Goal: Transaction & Acquisition: Subscribe to service/newsletter

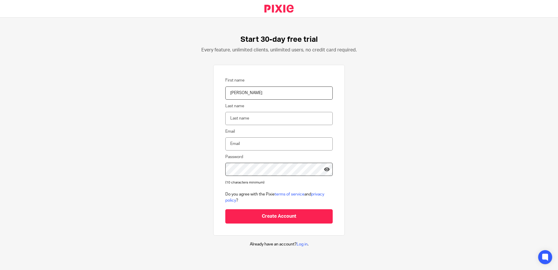
type input "[PERSON_NAME]"
type input "[PERSON_NAME][EMAIL_ADDRESS][DOMAIN_NAME]"
drag, startPoint x: 276, startPoint y: 133, endPoint x: 278, endPoint y: 140, distance: 7.3
click at [277, 134] on form "First name [PERSON_NAME] Last name [PERSON_NAME] Email [PERSON_NAME][EMAIL_ADDR…" at bounding box center [278, 150] width 107 height 146
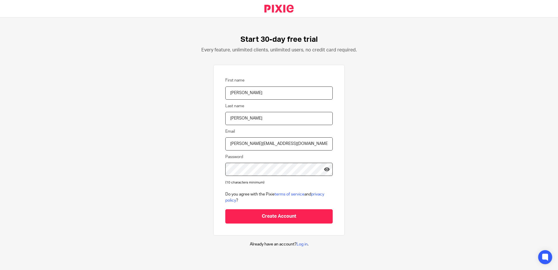
click at [278, 143] on input "[PERSON_NAME][EMAIL_ADDRESS][DOMAIN_NAME]" at bounding box center [278, 143] width 107 height 13
click at [386, 174] on div "Start 30-day free trial Every feature, unlimited clients, unlimited users, no c…" at bounding box center [279, 141] width 558 height 247
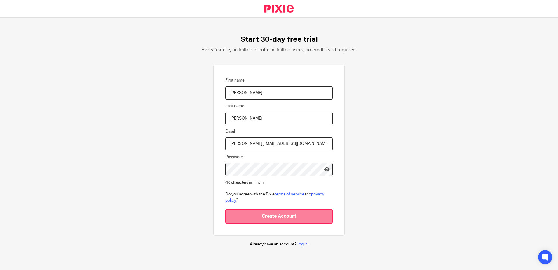
drag, startPoint x: 307, startPoint y: 205, endPoint x: 301, endPoint y: 212, distance: 9.5
click at [305, 209] on form "First name [PERSON_NAME] Last name [PERSON_NAME] Email [PERSON_NAME][EMAIL_ADDR…" at bounding box center [278, 150] width 107 height 146
click at [297, 216] on input "Create Account" at bounding box center [278, 216] width 107 height 14
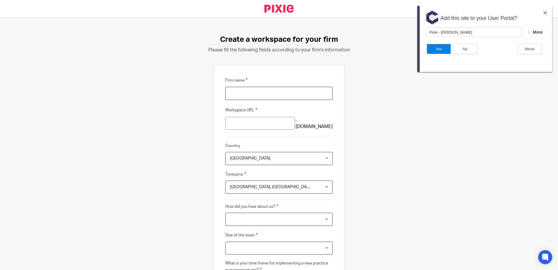
click at [262, 94] on input "Firm name" at bounding box center [278, 93] width 107 height 13
type input "Equalsthree"
paste input "Equalsthree"
type input "Equalsthree"
click at [287, 157] on span "United Kingdom" at bounding box center [271, 158] width 82 height 12
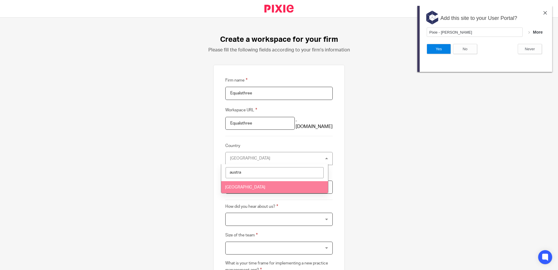
type input "austra"
click at [239, 187] on span "Australia" at bounding box center [245, 187] width 40 height 4
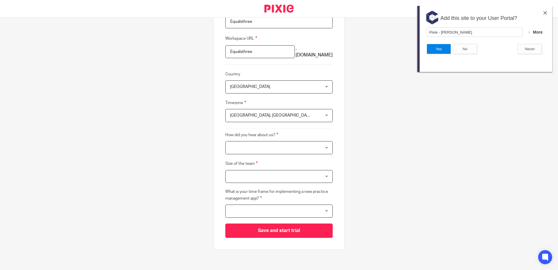
scroll to position [74, 0]
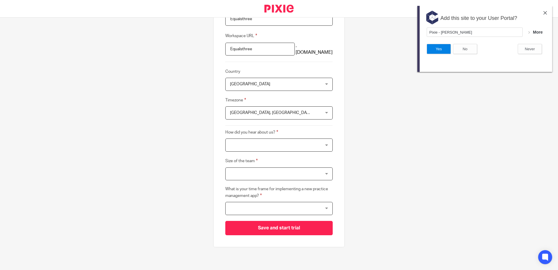
click at [270, 108] on span "Edinburgh, London" at bounding box center [271, 112] width 82 height 12
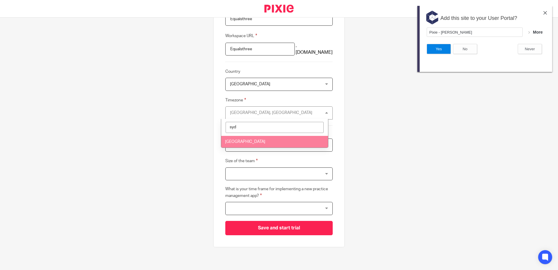
type input "syd"
click at [270, 136] on li "Sydney" at bounding box center [274, 142] width 107 height 12
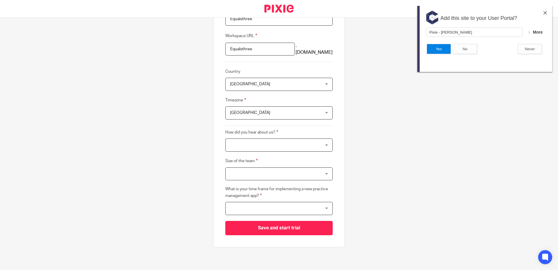
click at [273, 141] on div at bounding box center [278, 144] width 107 height 13
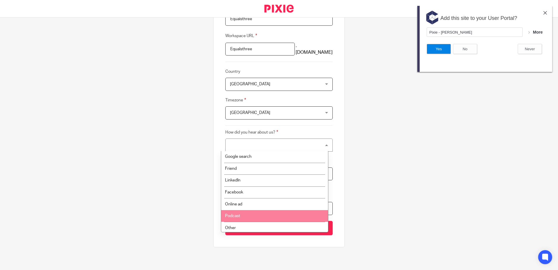
scroll to position [8, 0]
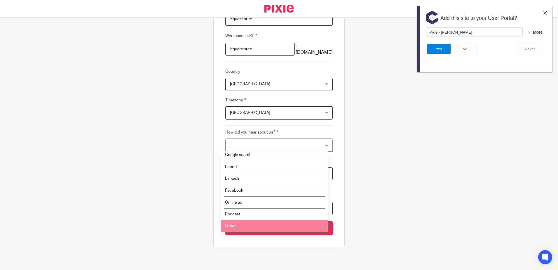
click at [253, 228] on li "Other" at bounding box center [274, 226] width 107 height 12
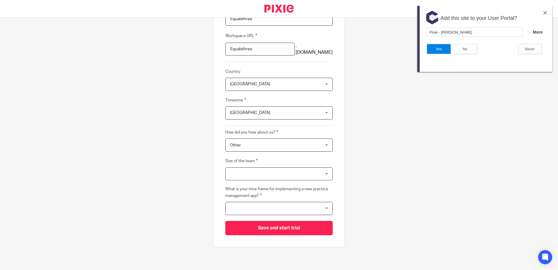
click at [261, 172] on div at bounding box center [278, 173] width 107 height 13
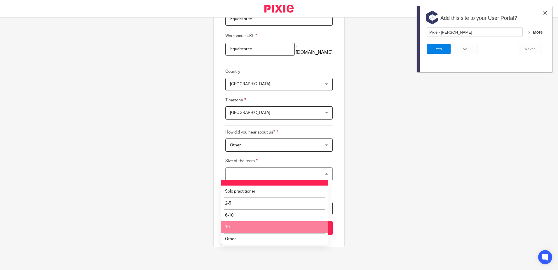
click at [247, 228] on li "10+" at bounding box center [274, 227] width 107 height 12
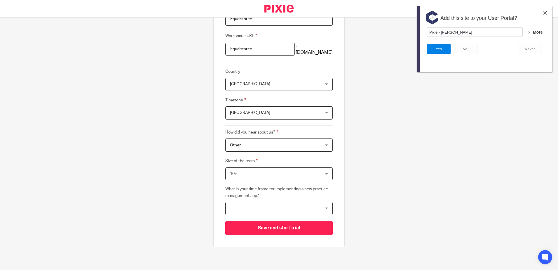
drag, startPoint x: 274, startPoint y: 171, endPoint x: 271, endPoint y: 189, distance: 18.4
click at [275, 172] on span "10+" at bounding box center [271, 173] width 82 height 12
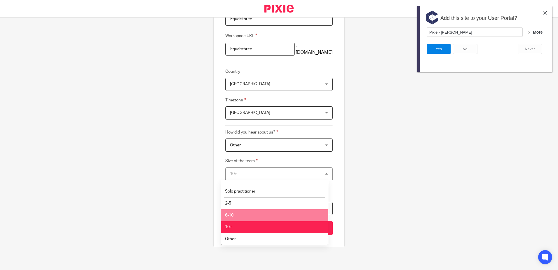
click at [376, 185] on div "Create a workspace for your firm Please fill the following fields according to …" at bounding box center [279, 144] width 558 height 252
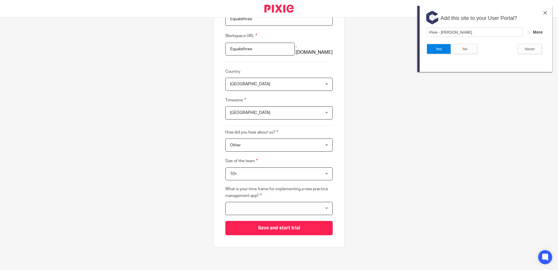
click at [307, 209] on div at bounding box center [278, 208] width 107 height 13
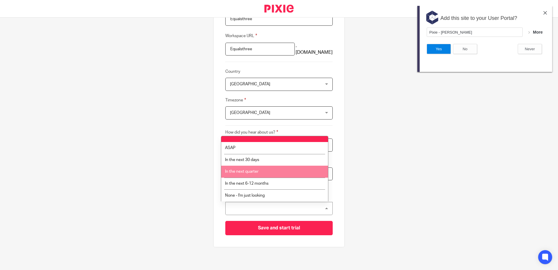
click at [268, 175] on li "In the next quarter" at bounding box center [274, 171] width 107 height 12
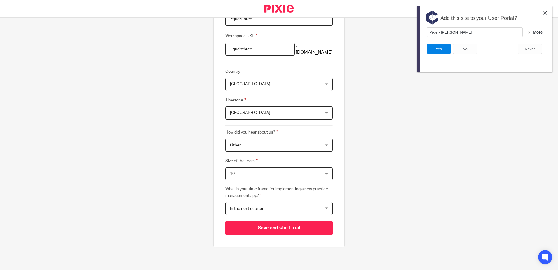
click at [310, 207] on div "In the next quarter In the next quarter" at bounding box center [278, 208] width 107 height 13
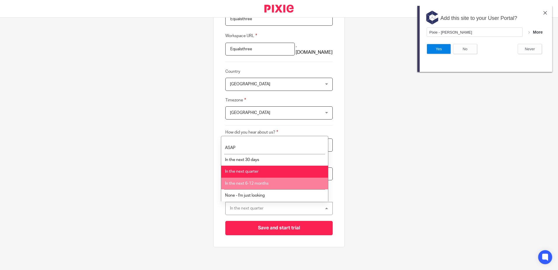
click at [274, 186] on li "In the next 6-12 months" at bounding box center [274, 183] width 107 height 12
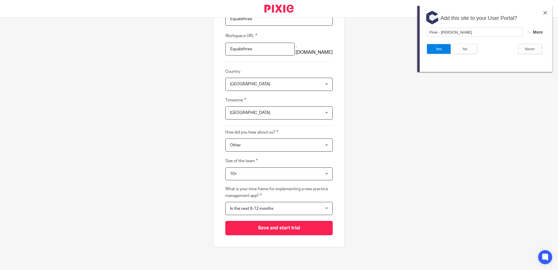
drag, startPoint x: 263, startPoint y: 207, endPoint x: 261, endPoint y: 212, distance: 5.4
click at [261, 211] on span "In the next 6-12 months" at bounding box center [271, 208] width 82 height 12
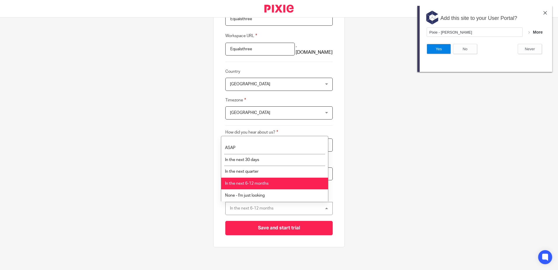
drag, startPoint x: 382, startPoint y: 214, endPoint x: 370, endPoint y: 220, distance: 13.1
click at [382, 214] on div "Create a workspace for your firm Please fill the following fields according to …" at bounding box center [279, 144] width 558 height 252
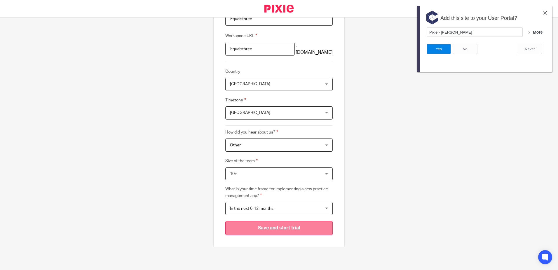
click at [310, 232] on input "Save and start trial" at bounding box center [278, 228] width 107 height 14
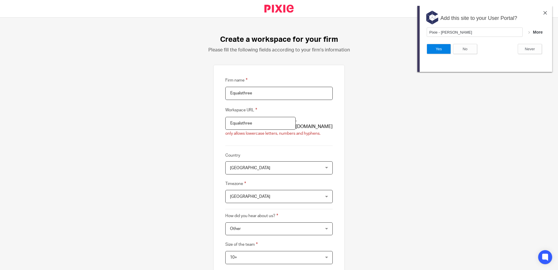
click at [225, 119] on input "Equalsthree" at bounding box center [260, 123] width 70 height 13
click at [274, 128] on input "equalsthree" at bounding box center [260, 123] width 70 height 13
type input "equalsthree"
drag, startPoint x: 407, startPoint y: 146, endPoint x: 383, endPoint y: 184, distance: 45.0
click at [409, 153] on div "Create a workspace for your firm Please fill the following fields according to …" at bounding box center [279, 144] width 558 height 252
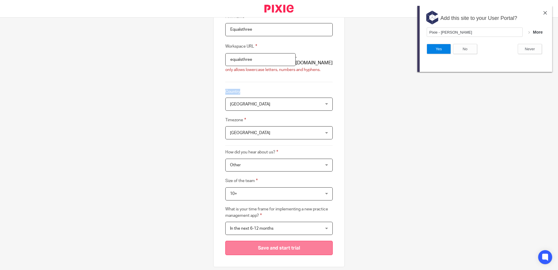
scroll to position [83, 0]
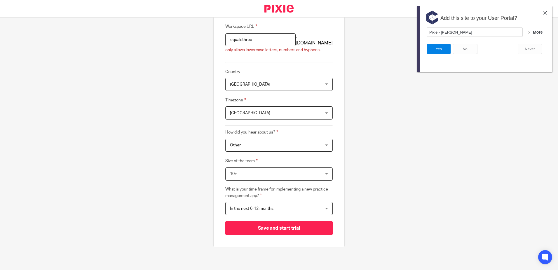
click at [286, 237] on div "Firm name Equalsthree Workspace URL equalsthree .usepixie.net only allows lower…" at bounding box center [278, 114] width 131 height 266
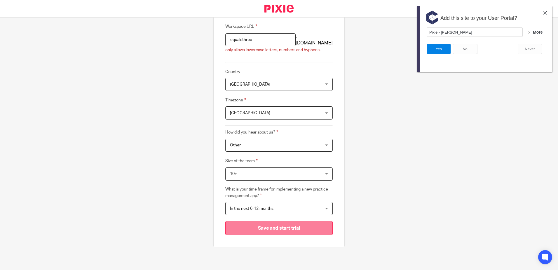
click at [290, 228] on input "Save and start trial" at bounding box center [278, 228] width 107 height 14
click at [544, 16] on div "Add this site to your User Portal?" at bounding box center [484, 17] width 135 height 22
click at [545, 14] on img at bounding box center [545, 13] width 4 height 4
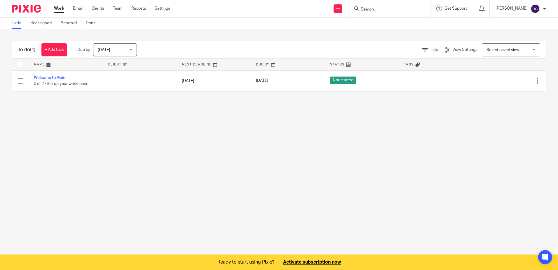
click at [553, 9] on div "Send new email Create task Add client Request signature Get Support Contact Sup…" at bounding box center [368, 8] width 379 height 17
click at [548, 10] on div "[PERSON_NAME] My profile Email integration Logout" at bounding box center [521, 8] width 62 height 17
click at [543, 8] on div at bounding box center [545, 9] width 4 height 4
click at [454, 12] on div "Get Support Contact Support Help Documentation Access the academy View roadmap" at bounding box center [451, 8] width 43 height 17
